Goal: Task Accomplishment & Management: Complete application form

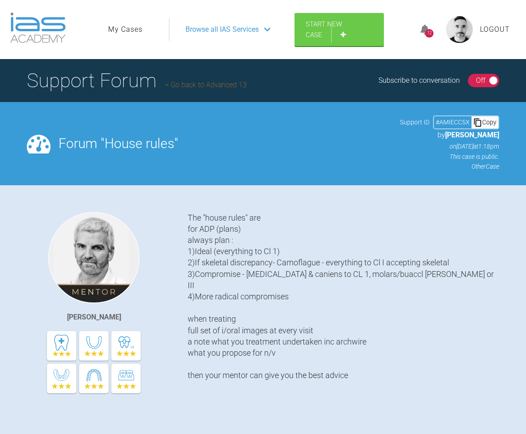
click at [194, 85] on link "Go back to Advanced 13" at bounding box center [205, 84] width 81 height 8
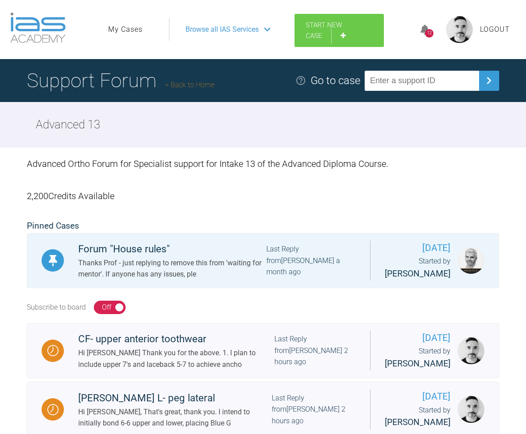
click at [329, 35] on link "Start New Case" at bounding box center [339, 30] width 89 height 33
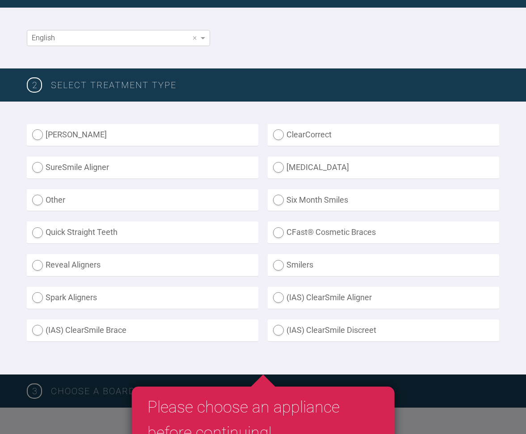
scroll to position [165, 0]
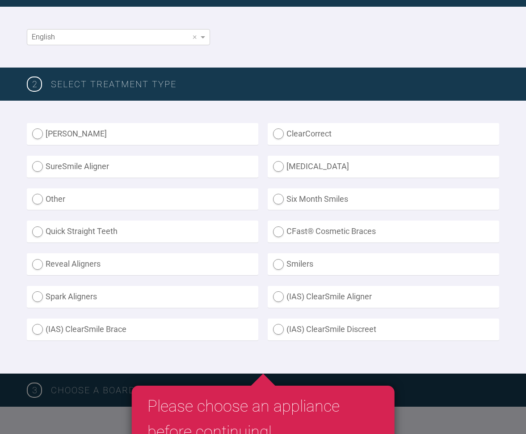
click at [36, 198] on label "Other" at bounding box center [143, 199] width 232 height 22
radio input "true"
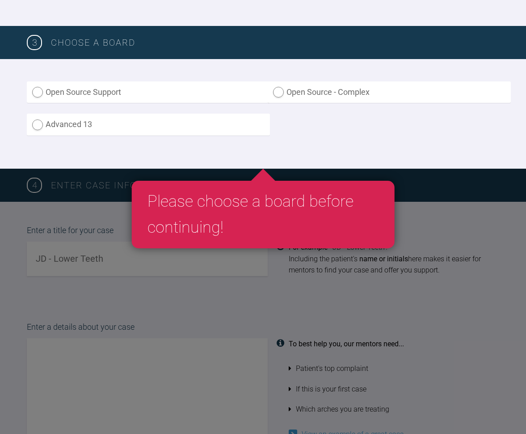
scroll to position [526, 0]
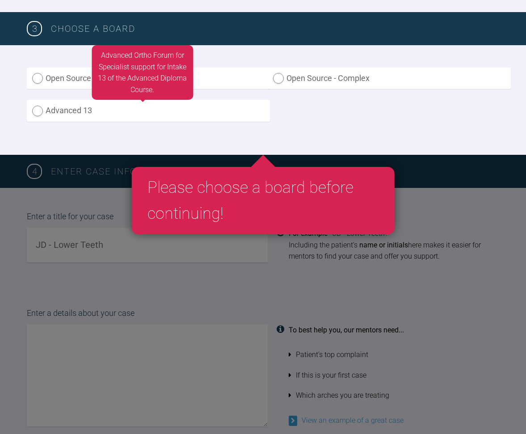
click at [40, 106] on label "Advanced 13" at bounding box center [148, 111] width 243 height 22
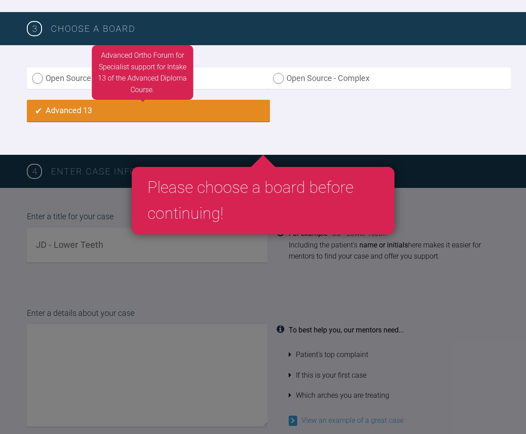
radio input "true"
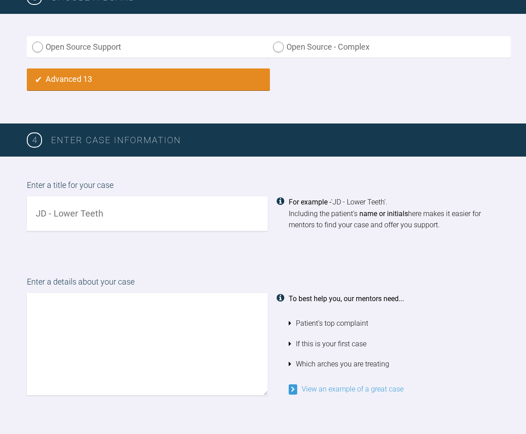
scroll to position [560, 0]
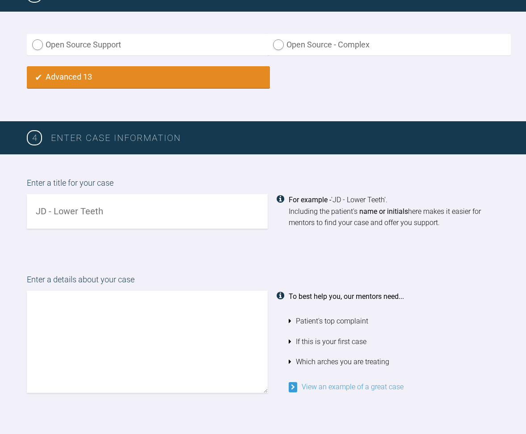
click at [95, 210] on input "text" at bounding box center [147, 211] width 241 height 34
type input "W"
type input "Eabha J- front teeth"
click at [122, 309] on textarea at bounding box center [147, 342] width 241 height 102
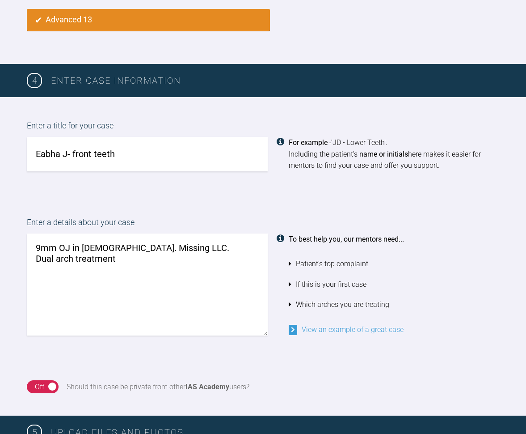
scroll to position [621, 0]
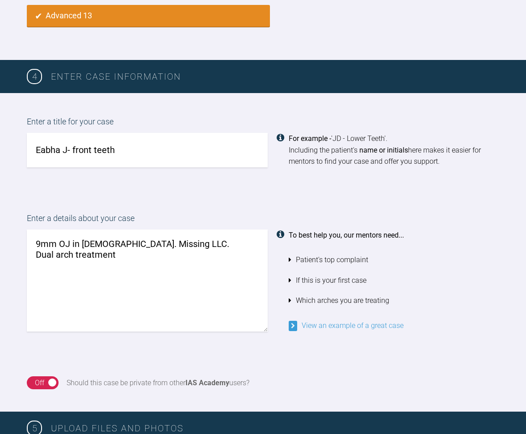
drag, startPoint x: 36, startPoint y: 235, endPoint x: 38, endPoint y: 240, distance: 5.7
click at [36, 235] on textarea "9mm OJ in [DEMOGRAPHIC_DATA]. Missing LLC. Dual arch treatment" at bounding box center [147, 280] width 241 height 102
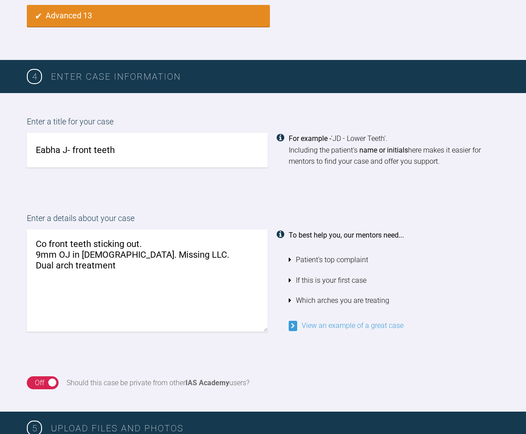
click at [40, 238] on textarea "Co front teeth sticking out. 9mm OJ in [DEMOGRAPHIC_DATA]. Missing LLC. Dual ar…" at bounding box center [147, 280] width 241 height 102
click at [54, 237] on textarea "C/o front teeth sticking out. 9mm OJ in [DEMOGRAPHIC_DATA]. Missing LLC. Dual a…" at bounding box center [147, 280] width 241 height 102
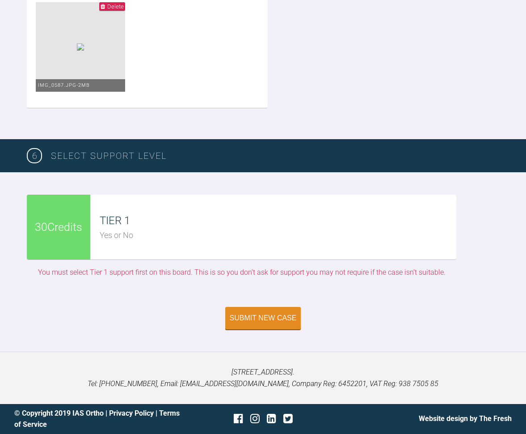
scroll to position [2874, 0]
type textarea "C/o upper front teeth sticking out. 9mm OJ in [DEMOGRAPHIC_DATA]. Missing LLC. …"
click at [77, 51] on img at bounding box center [80, 46] width 7 height 7
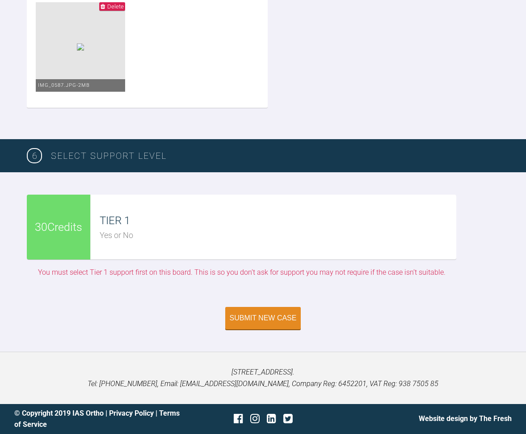
scroll to position [2799, 0]
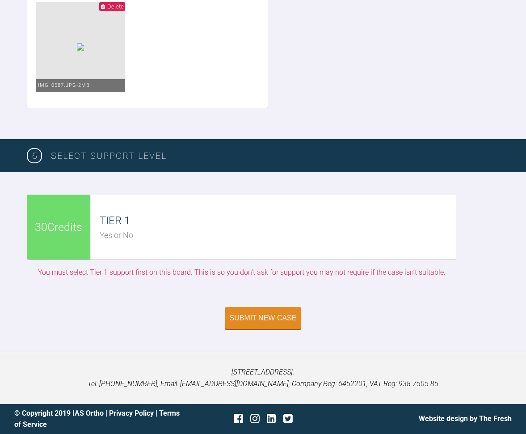
click at [84, 51] on img at bounding box center [80, 46] width 7 height 7
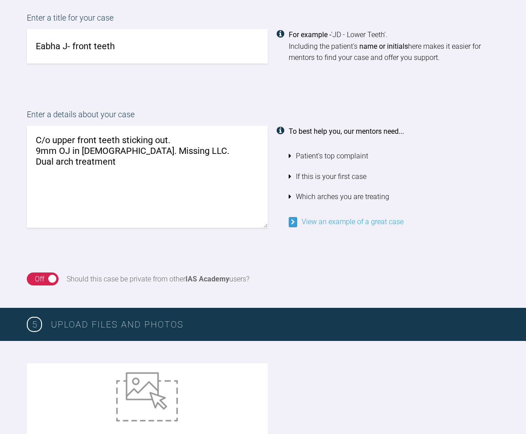
scroll to position [729, 0]
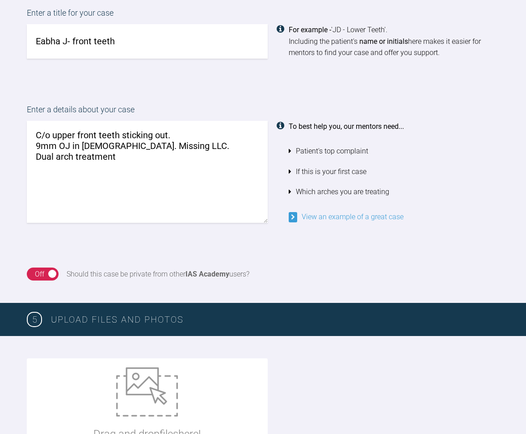
click at [91, 36] on input "Eabha J- front teeth" at bounding box center [147, 41] width 241 height 34
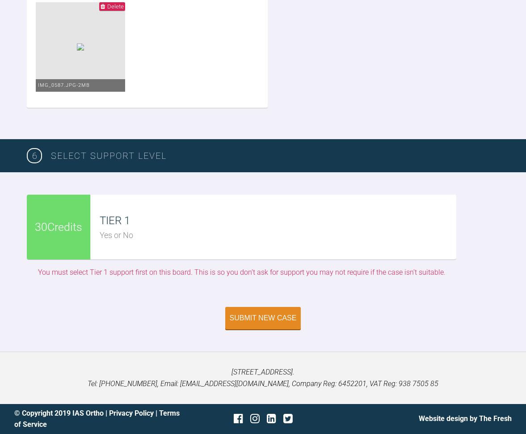
scroll to position [3311, 0]
type input "Eabha J- front top teeth"
click at [77, 250] on div "30 Credits" at bounding box center [59, 226] width 64 height 65
click at [120, 228] on div "TIER 1" at bounding box center [278, 220] width 357 height 17
click at [278, 317] on div "Submit New Case" at bounding box center [263, 319] width 67 height 8
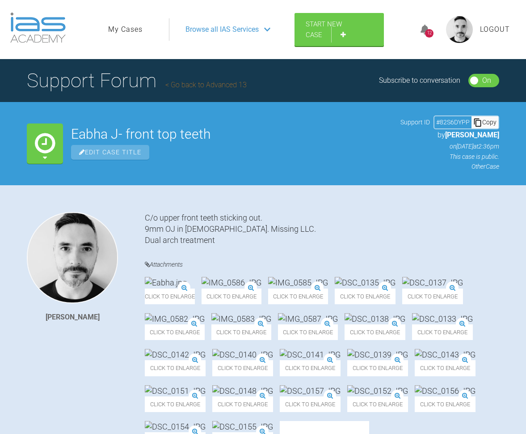
click at [201, 87] on link "Go back to Advanced 13" at bounding box center [205, 84] width 81 height 8
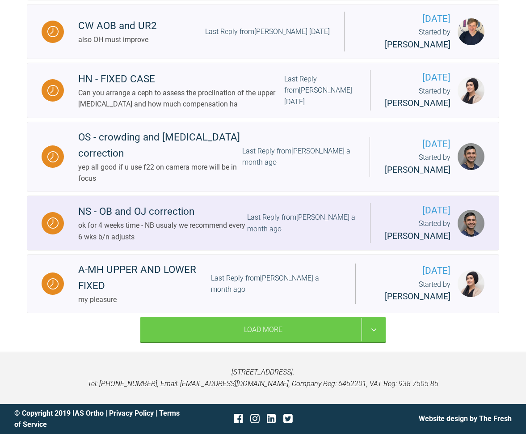
scroll to position [1424, 0]
